Goal: Transaction & Acquisition: Subscribe to service/newsletter

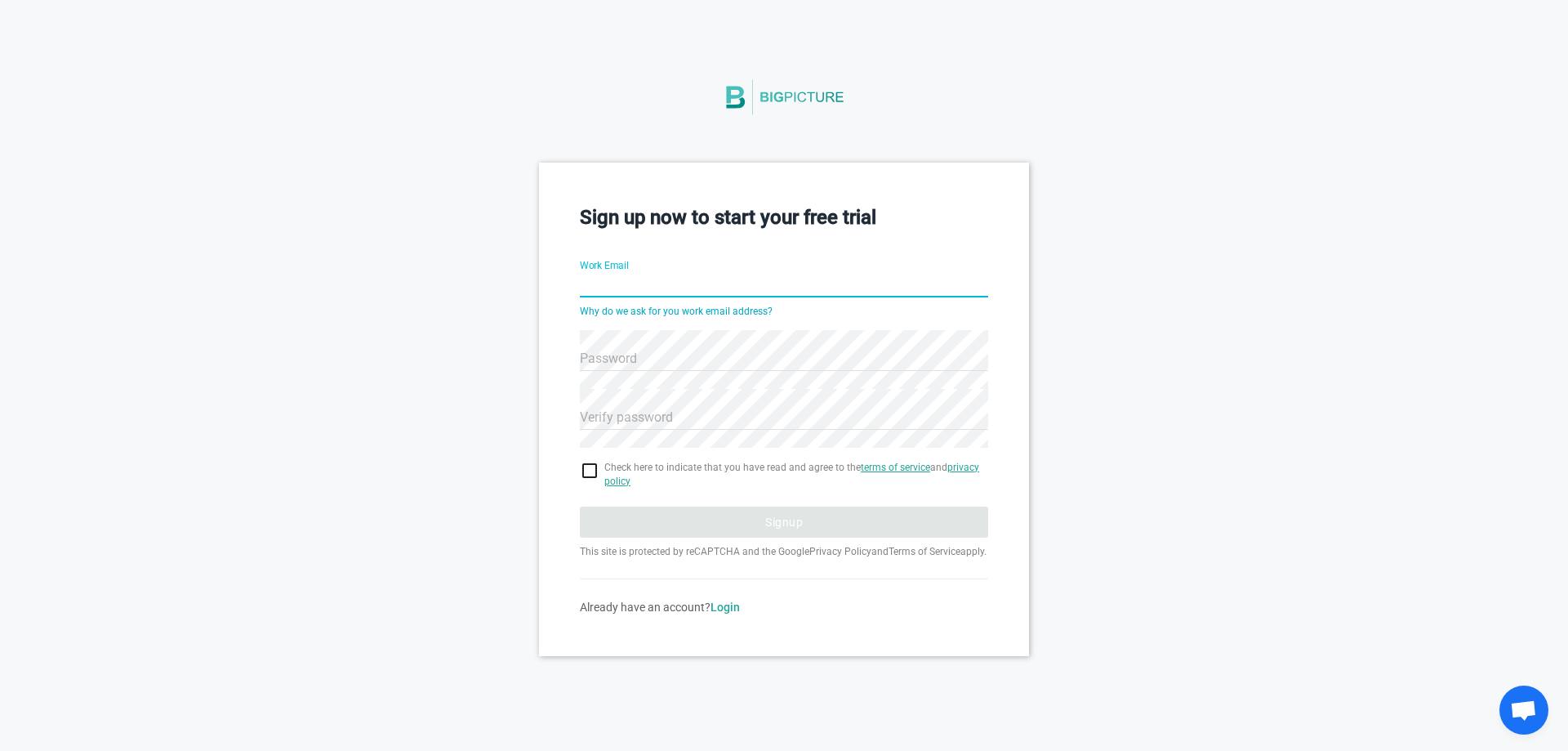
click at [599, 281] on input "Work Email" at bounding box center [784, 286] width 409 height 59
type input "[EMAIL_ADDRESS][PERSON_NAME][DOMAIN_NAME]"
click at [592, 471] on input "checkbox" at bounding box center [784, 471] width 409 height 20
checkbox input "true"
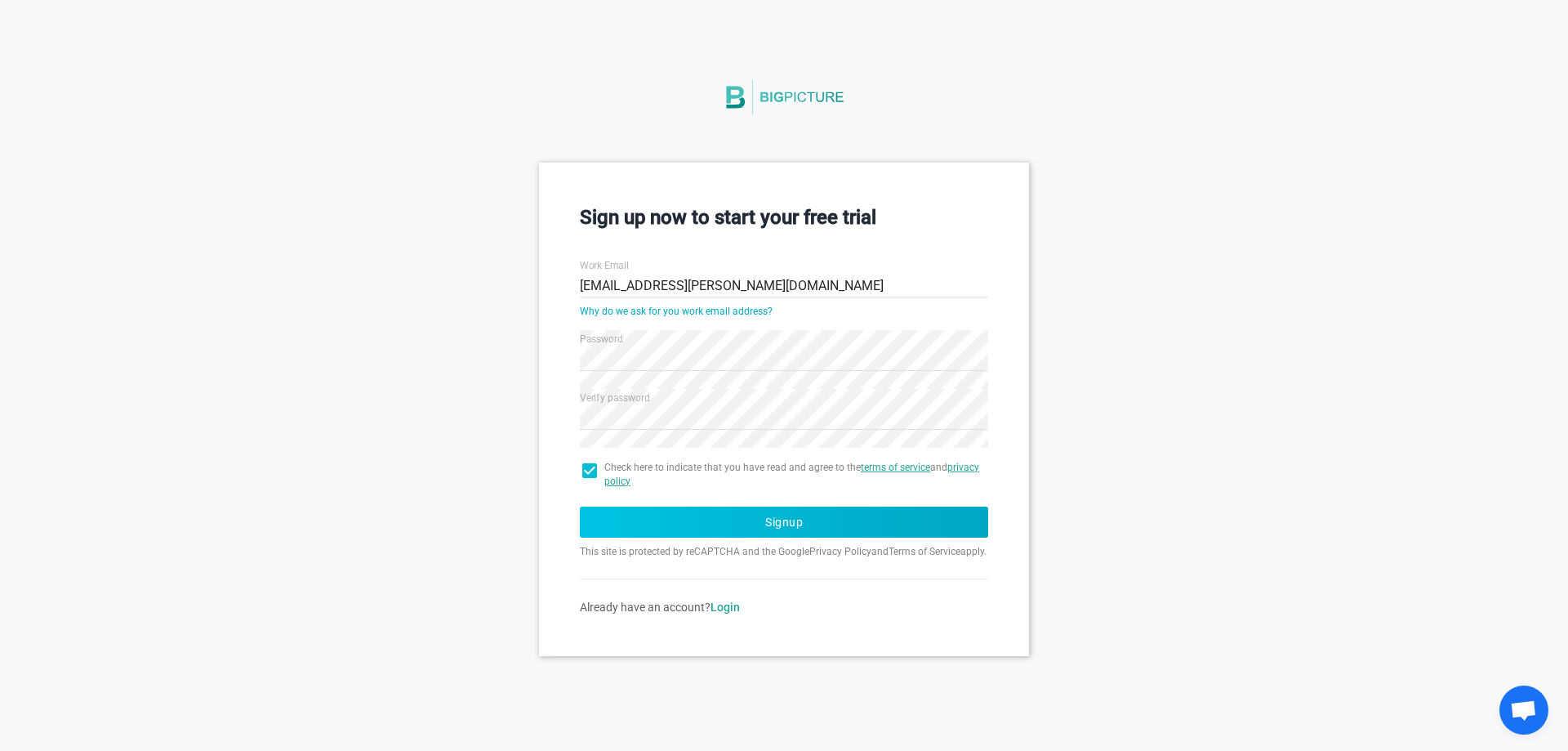
click at [763, 512] on button "Signup" at bounding box center [784, 522] width 409 height 31
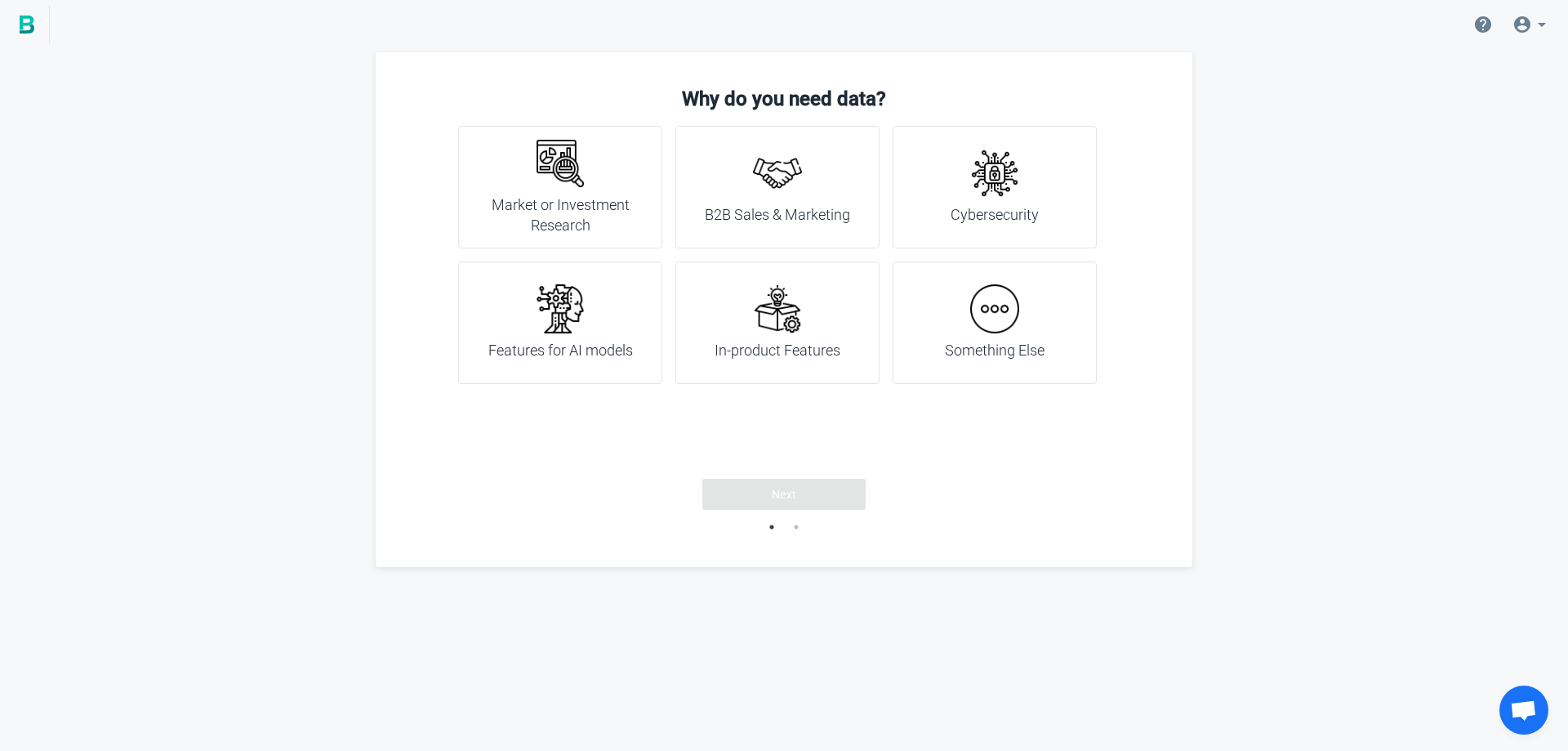
click at [779, 172] on img at bounding box center [778, 174] width 49 height 49
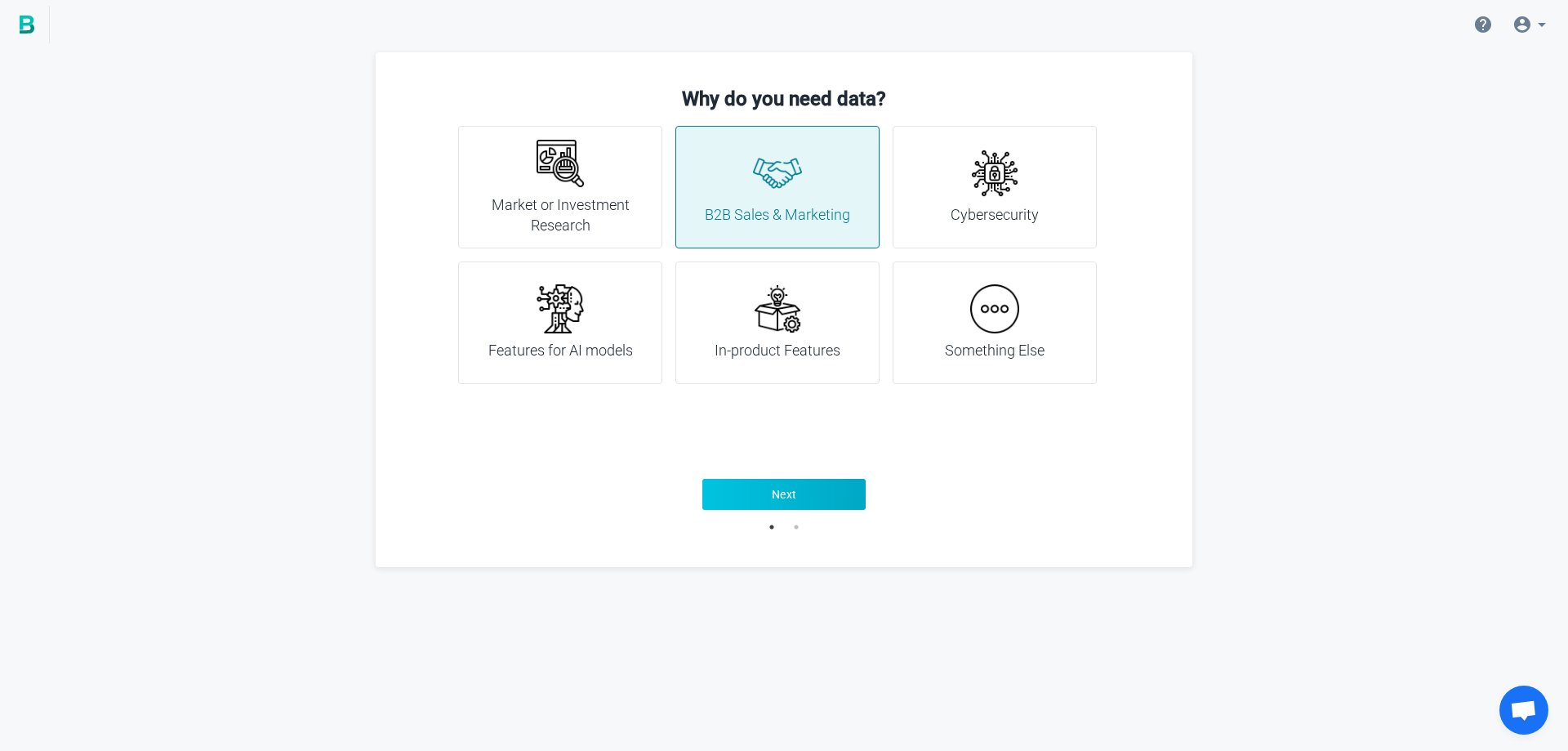
click at [775, 495] on span "Next" at bounding box center [784, 494] width 25 height 16
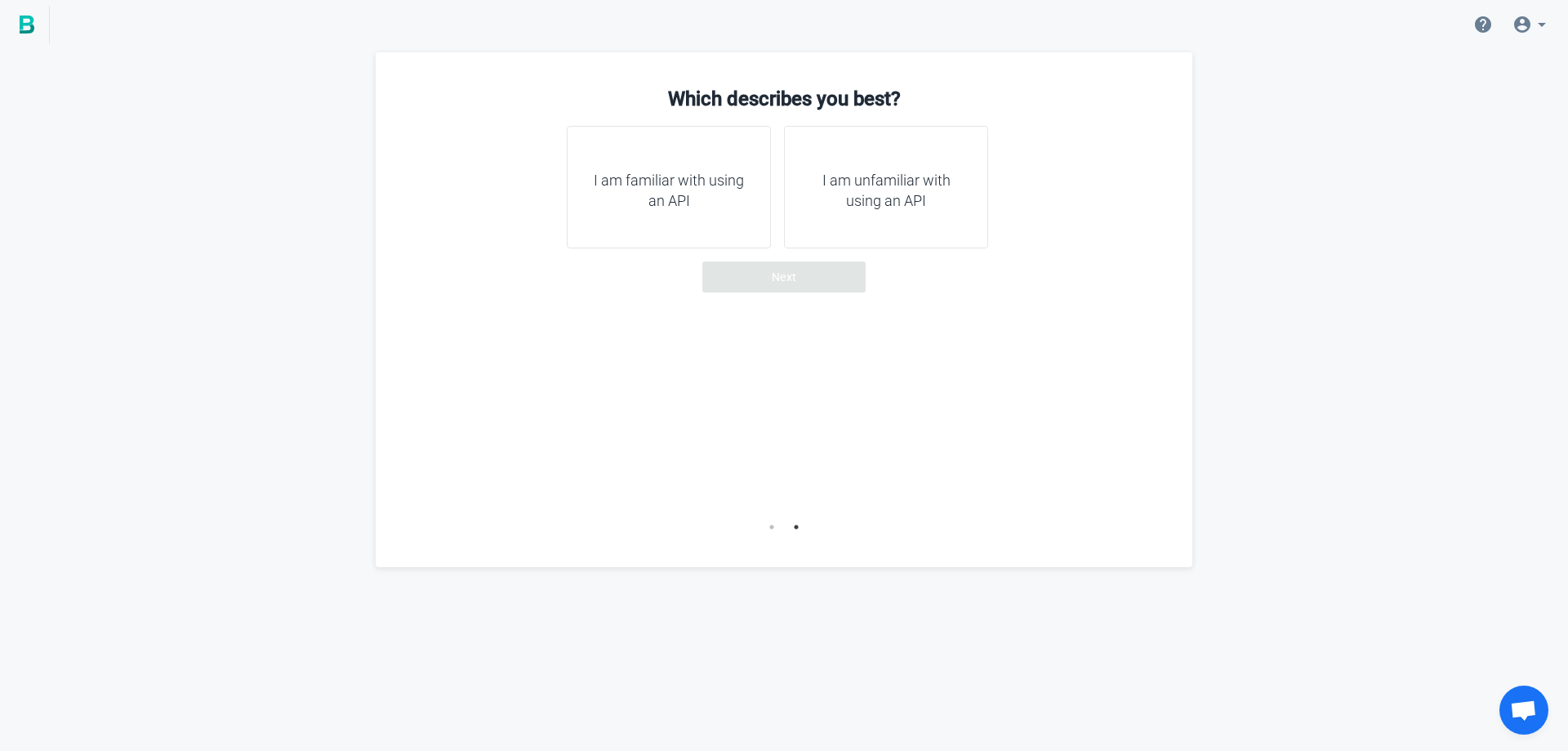
click at [891, 206] on h4 "I am unfamiliar with using an API" at bounding box center [886, 191] width 164 height 42
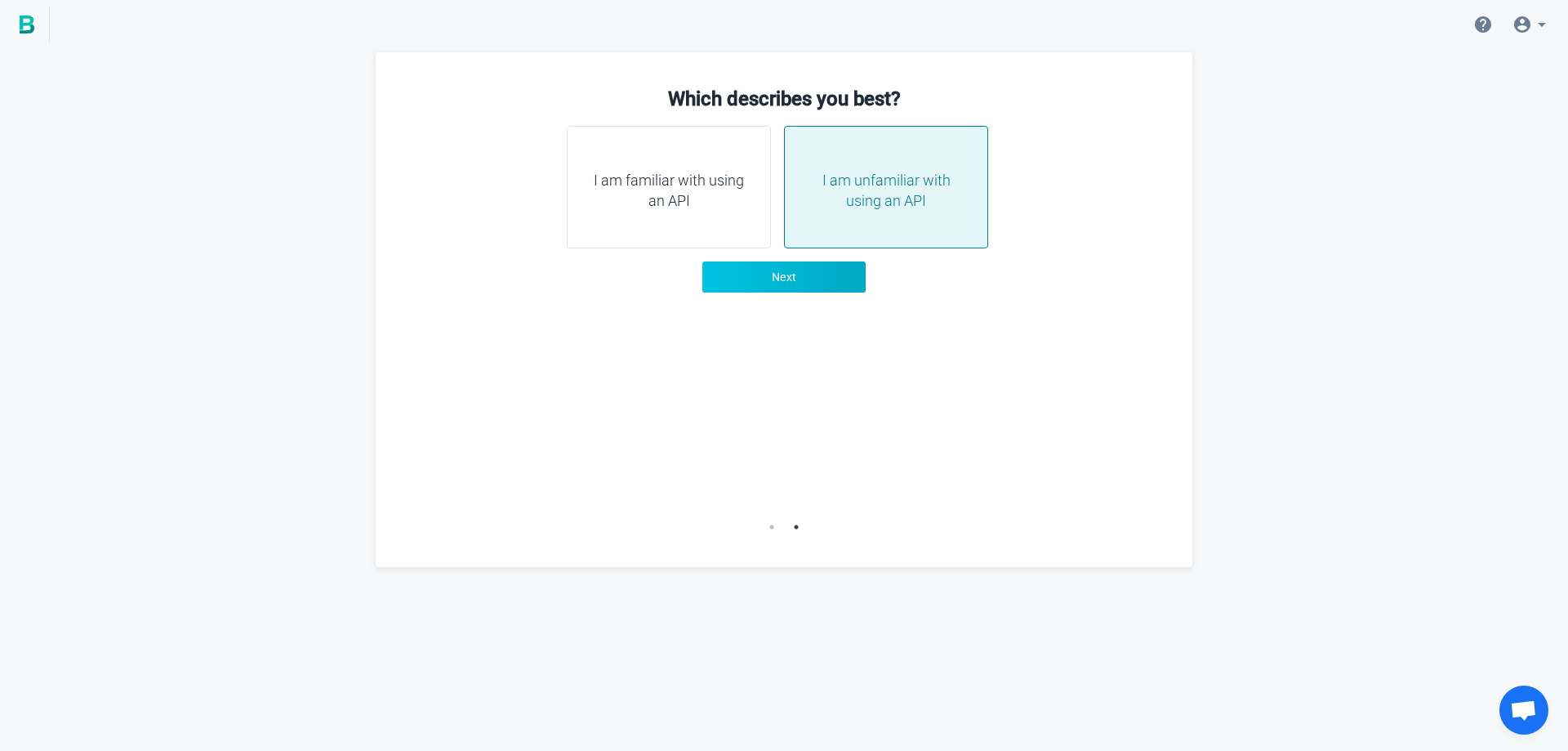
click at [778, 280] on span "Next" at bounding box center [784, 277] width 25 height 16
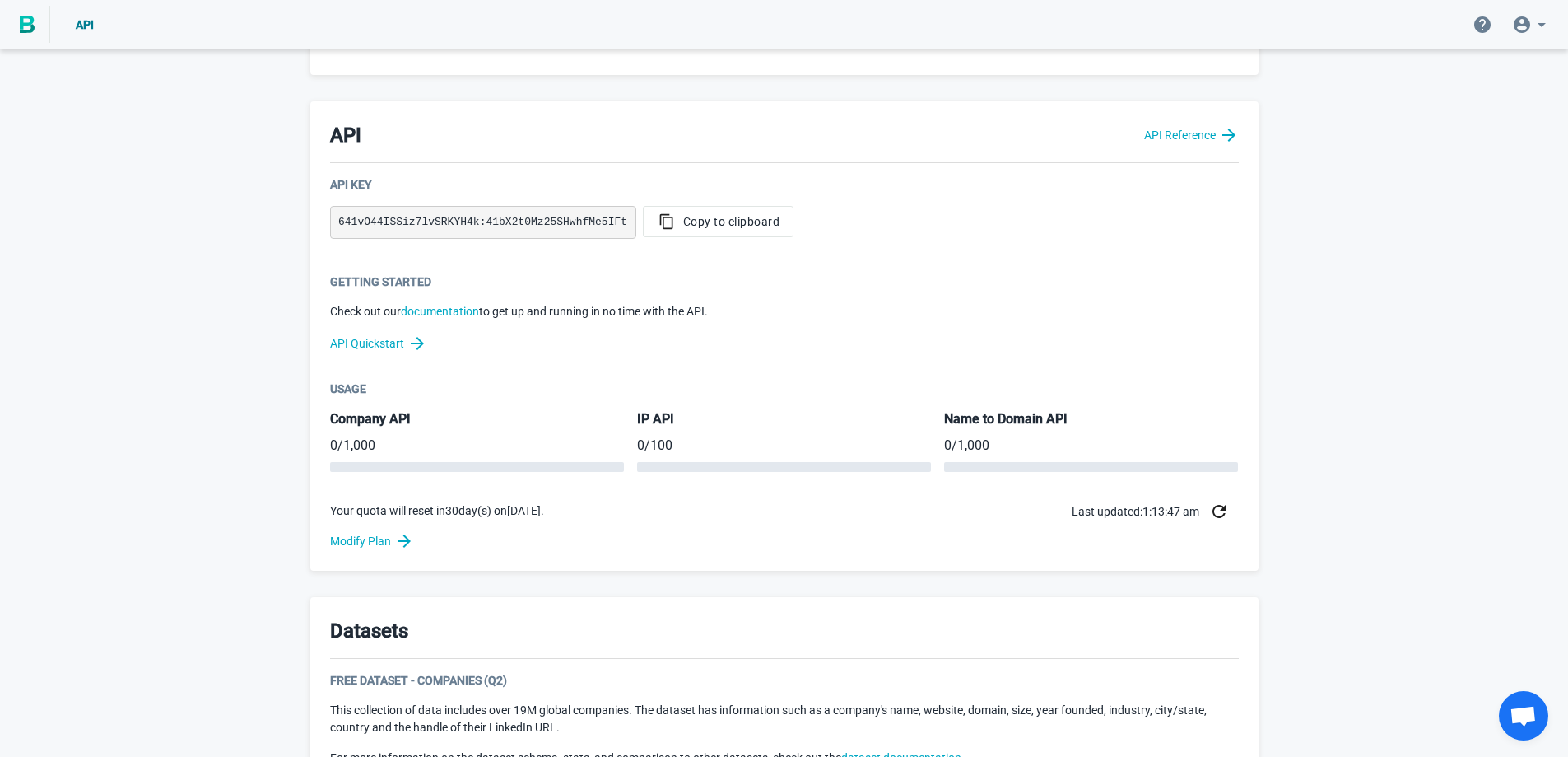
scroll to position [329, 0]
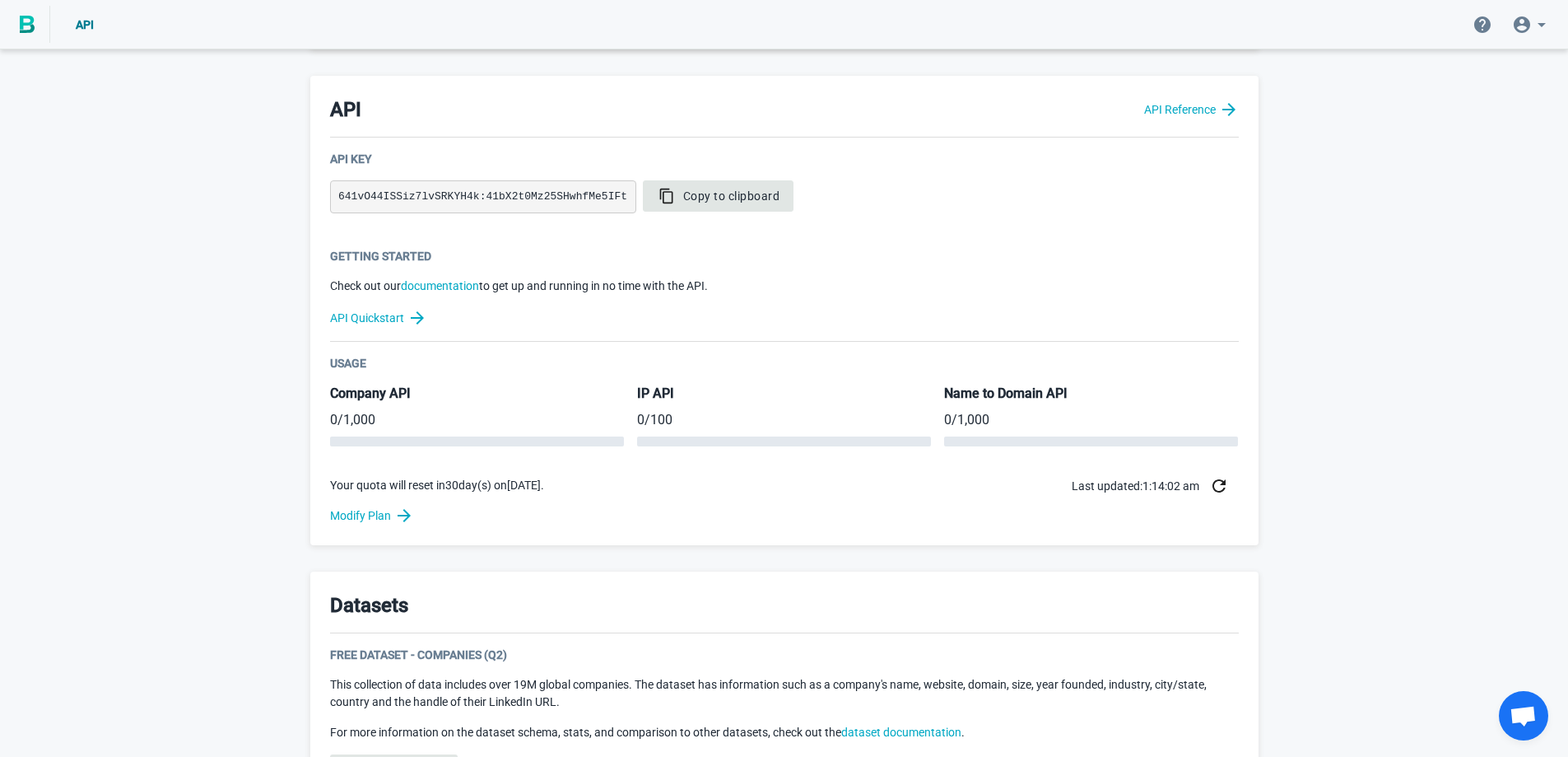
click at [741, 193] on span "Copy to clipboard" at bounding box center [719, 197] width 123 height 17
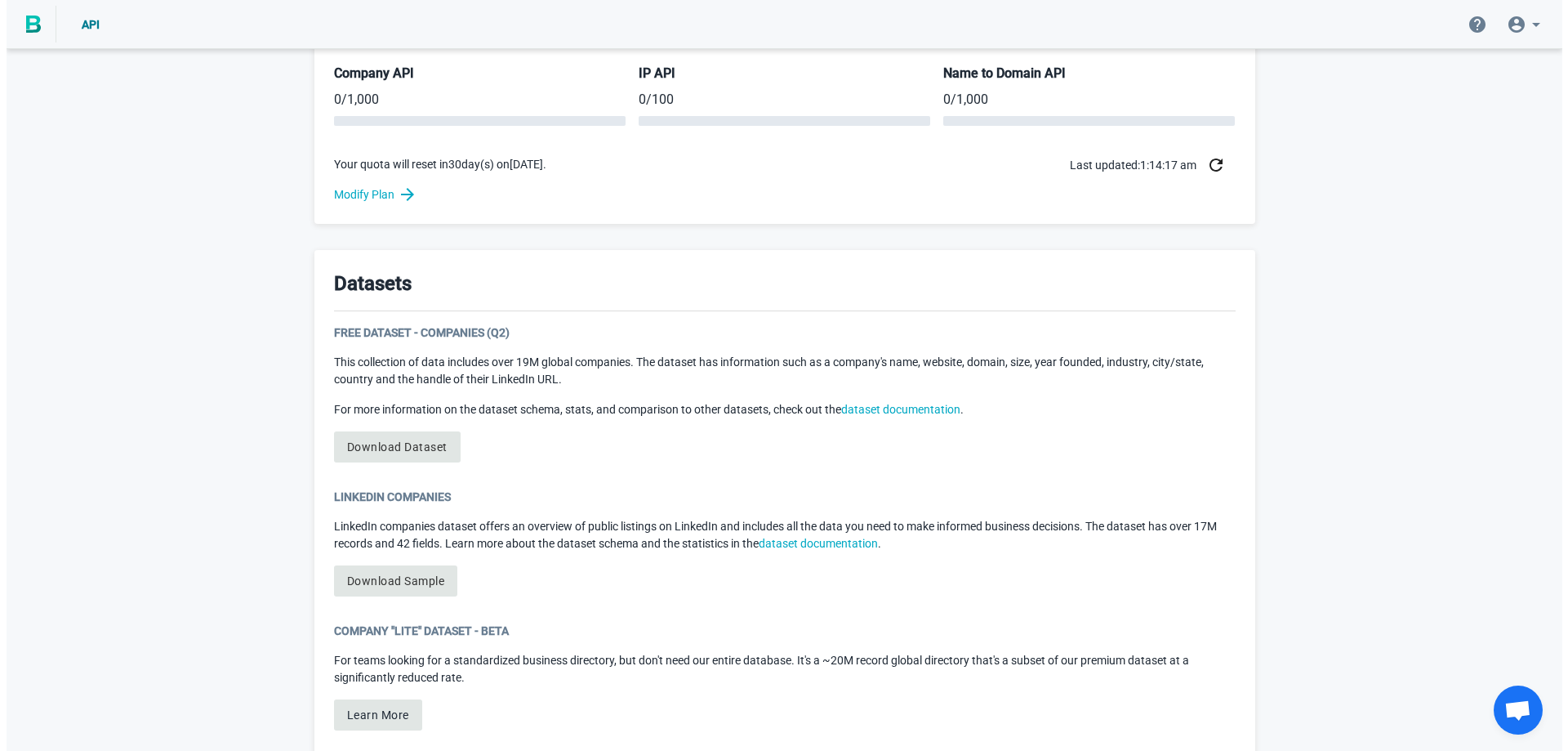
scroll to position [806, 0]
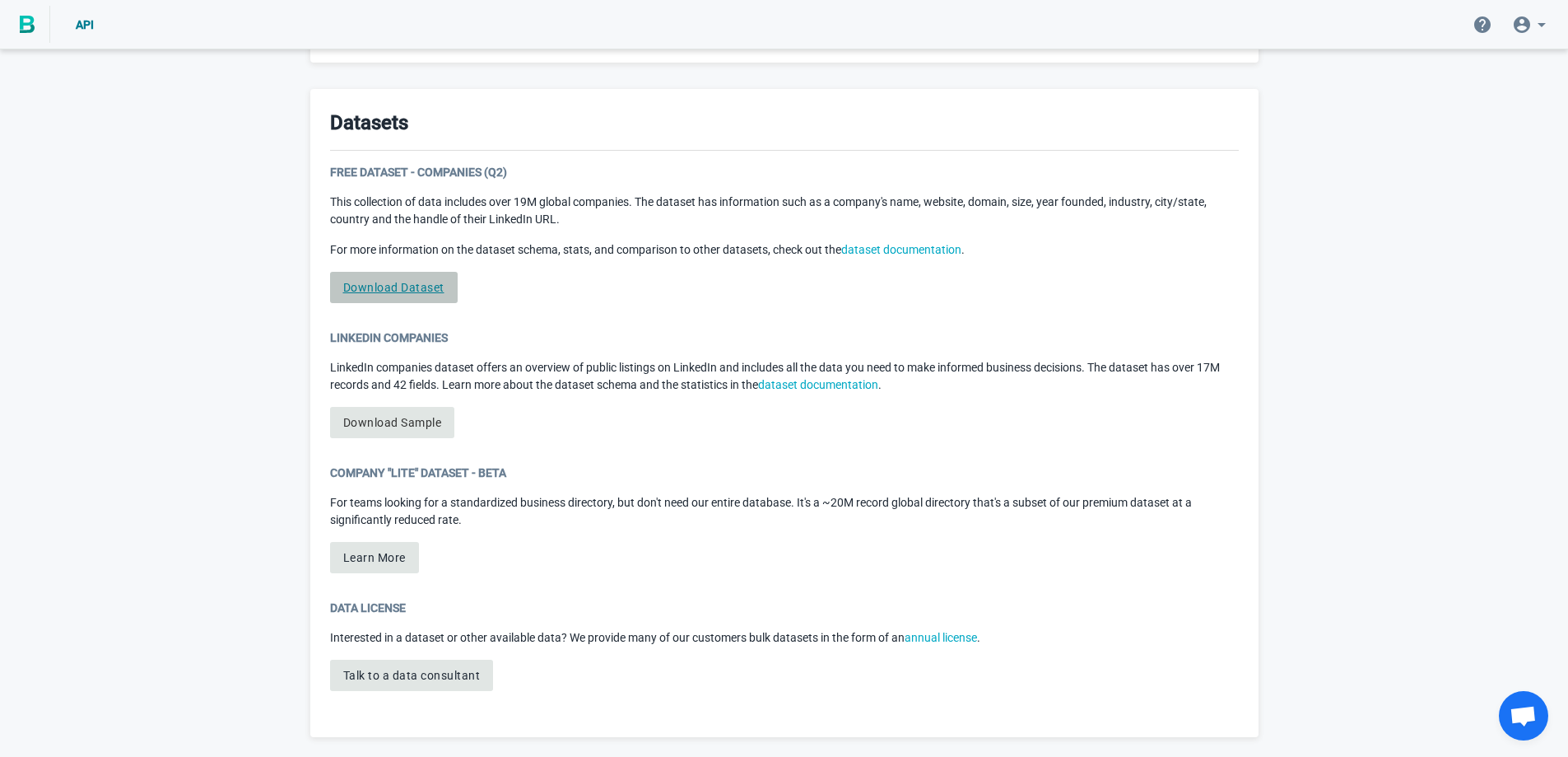
click at [397, 288] on link "Download Dataset" at bounding box center [394, 288] width 128 height 32
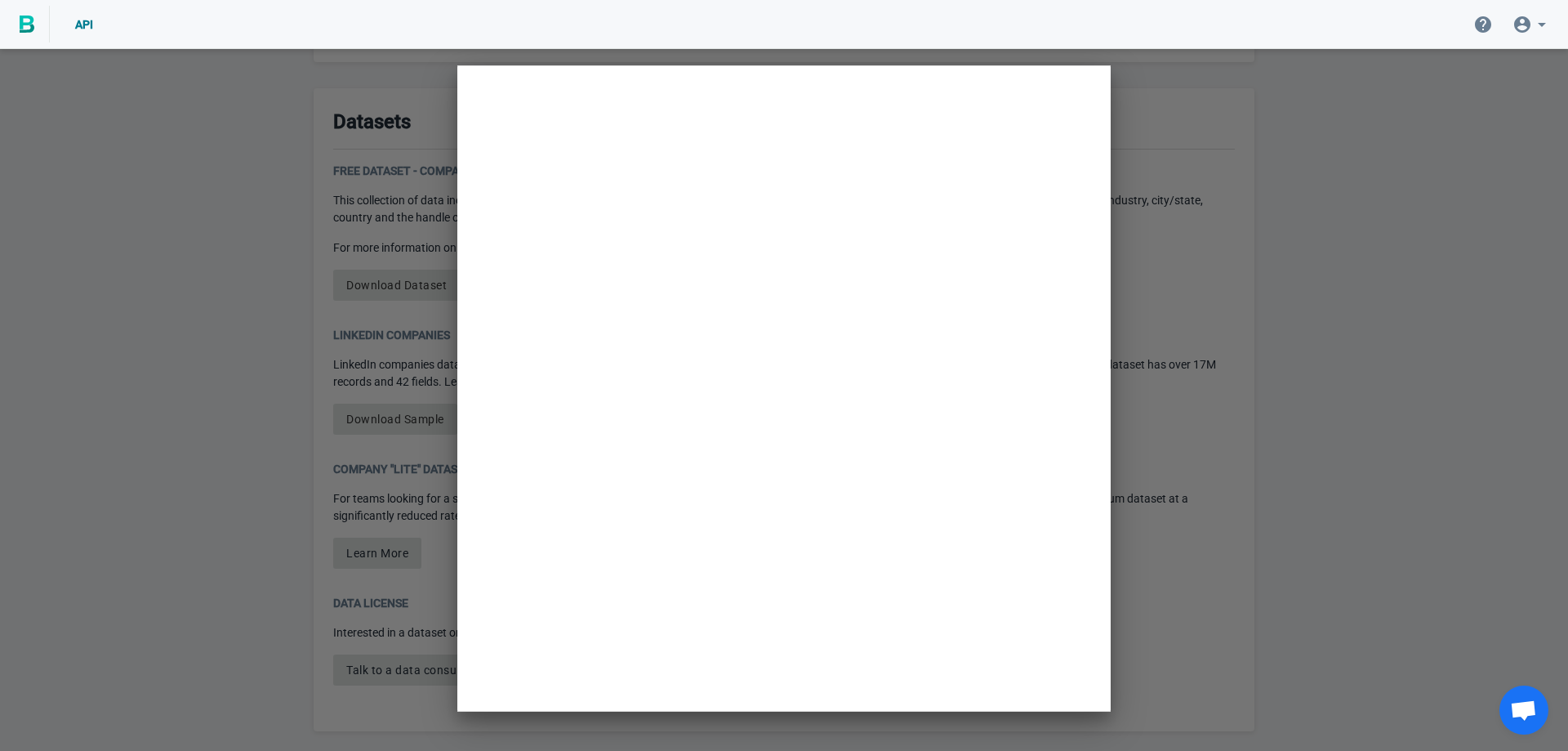
scroll to position [0, 0]
